Goal: Transaction & Acquisition: Purchase product/service

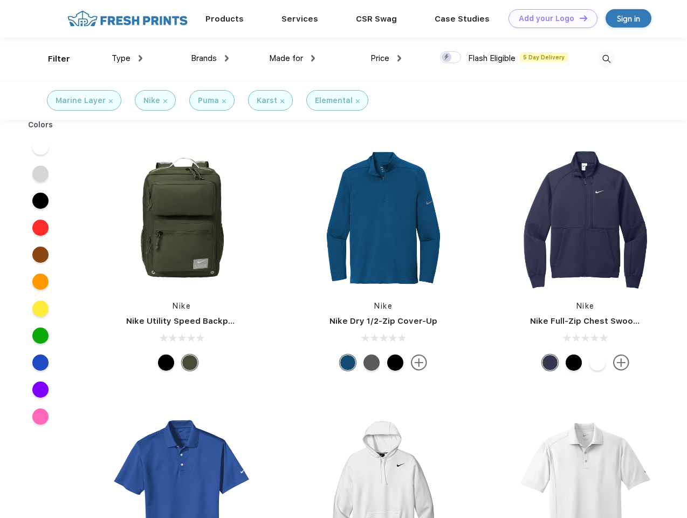
scroll to position [1, 0]
click at [549, 18] on link "Add your Logo Design Tool" at bounding box center [552, 18] width 89 height 19
click at [0, 0] on div "Design Tool" at bounding box center [0, 0] width 0 height 0
click at [579, 18] on link "Add your Logo Design Tool" at bounding box center [552, 18] width 89 height 19
click at [52, 59] on div "Filter" at bounding box center [59, 59] width 22 height 12
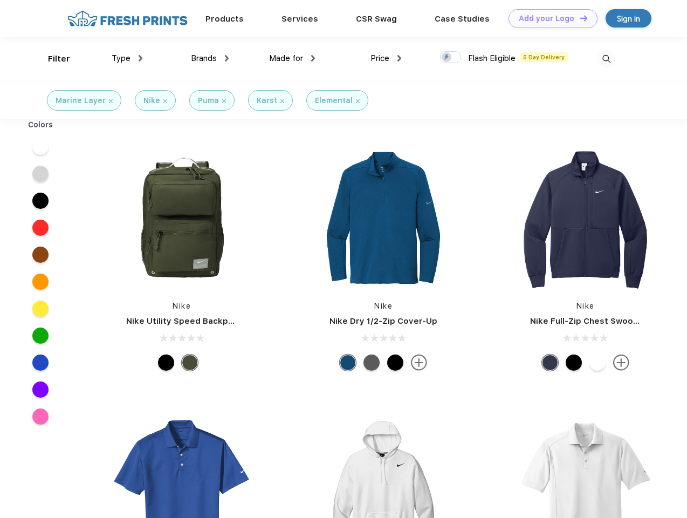
click at [127, 58] on span "Type" at bounding box center [121, 58] width 19 height 10
click at [210, 58] on span "Brands" at bounding box center [204, 58] width 26 height 10
click at [292, 58] on span "Made for" at bounding box center [286, 58] width 34 height 10
click at [386, 58] on span "Price" at bounding box center [379, 58] width 19 height 10
click at [451, 58] on div at bounding box center [450, 57] width 21 height 12
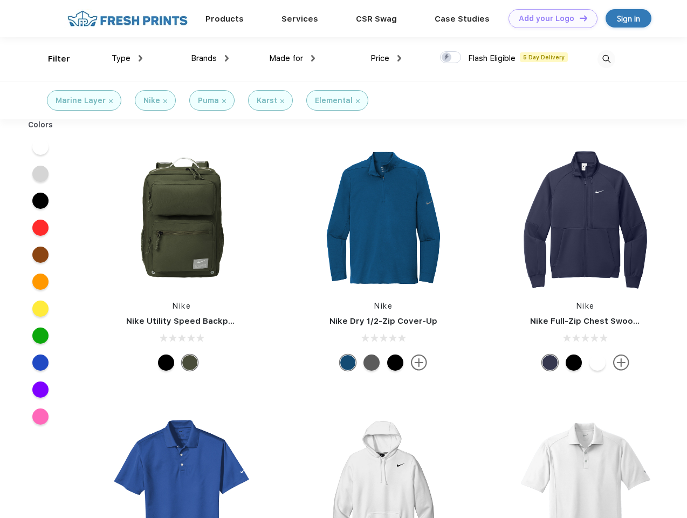
click at [447, 58] on input "checkbox" at bounding box center [443, 54] width 7 height 7
click at [606, 59] on img at bounding box center [606, 59] width 18 height 18
